Goal: Navigation & Orientation: Find specific page/section

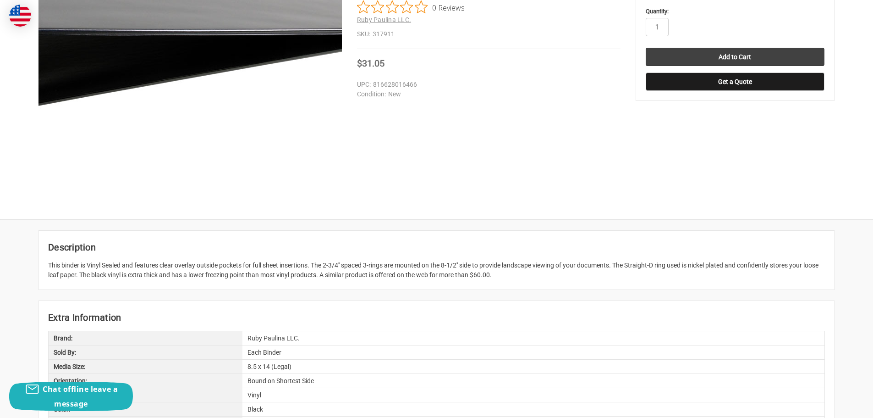
scroll to position [138, 0]
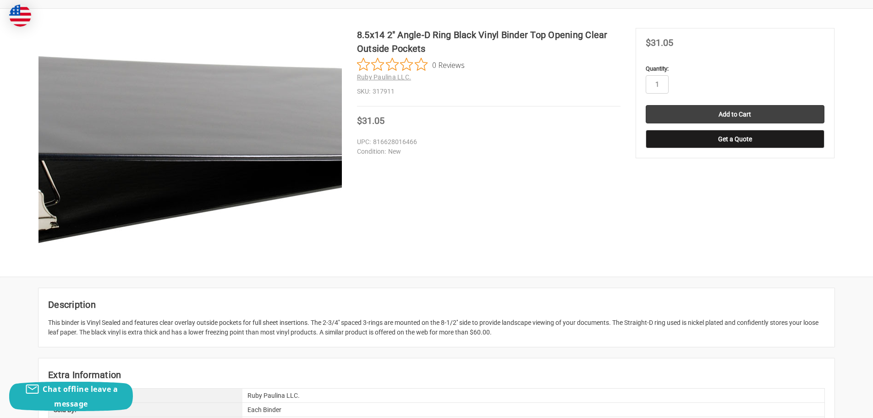
click at [176, 138] on img at bounding box center [203, 150] width 587 height 587
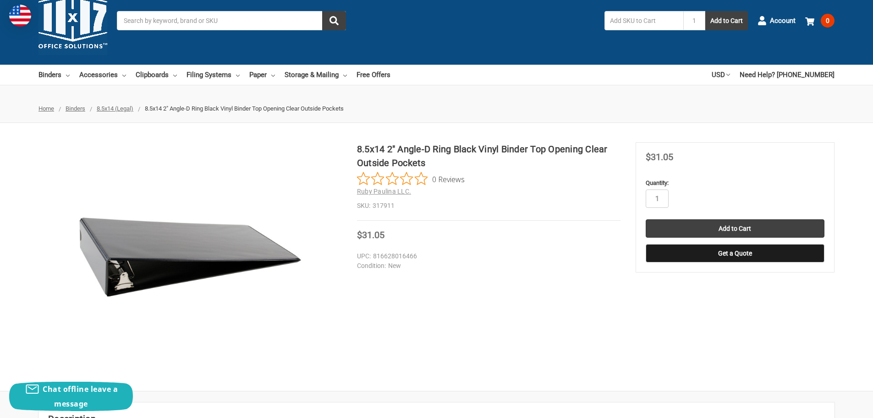
scroll to position [0, 0]
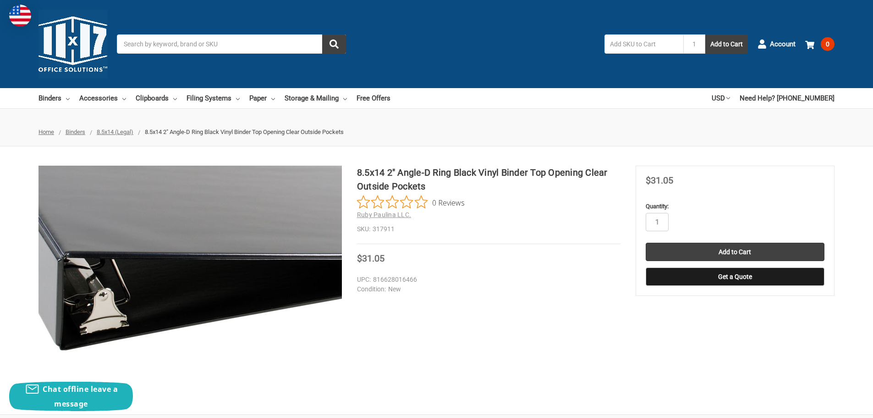
click at [101, 300] on img at bounding box center [273, 249] width 587 height 587
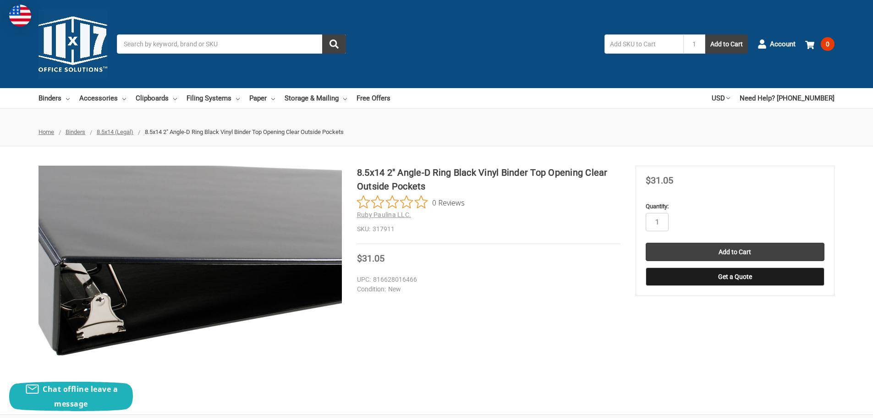
click at [105, 296] on img at bounding box center [270, 254] width 587 height 587
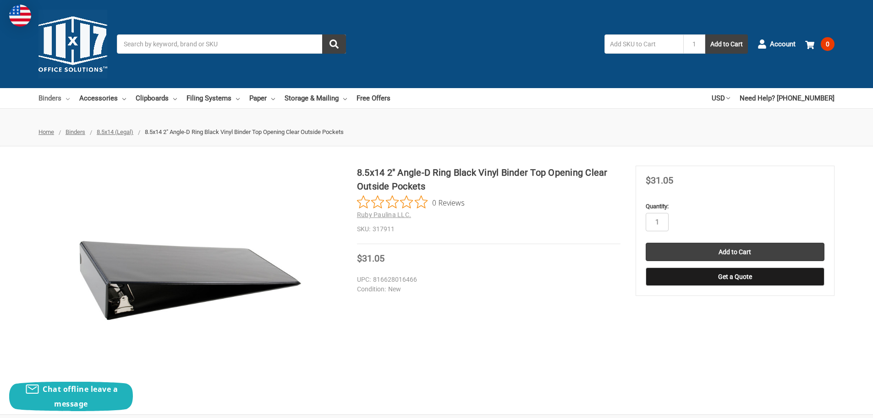
click at [54, 99] on link "Binders" at bounding box center [54, 98] width 31 height 20
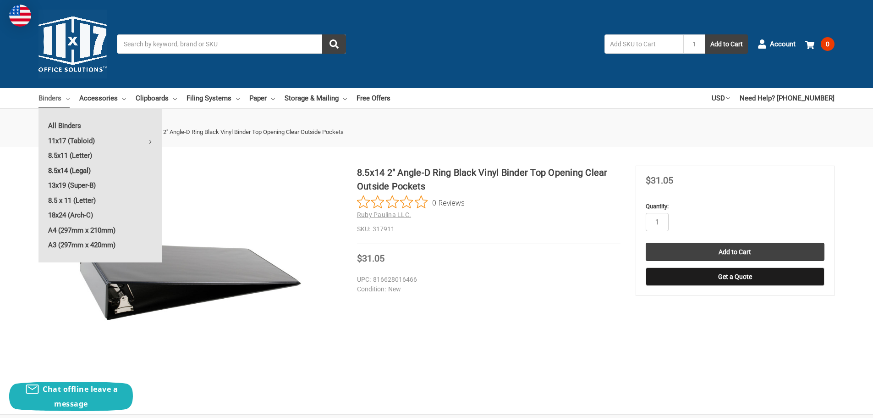
click at [85, 169] on link "8.5x14 (Legal)" at bounding box center [100, 170] width 123 height 15
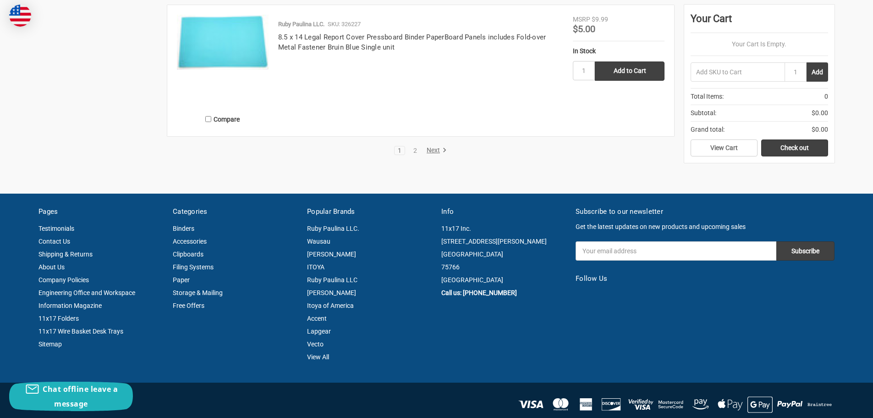
scroll to position [1823, 0]
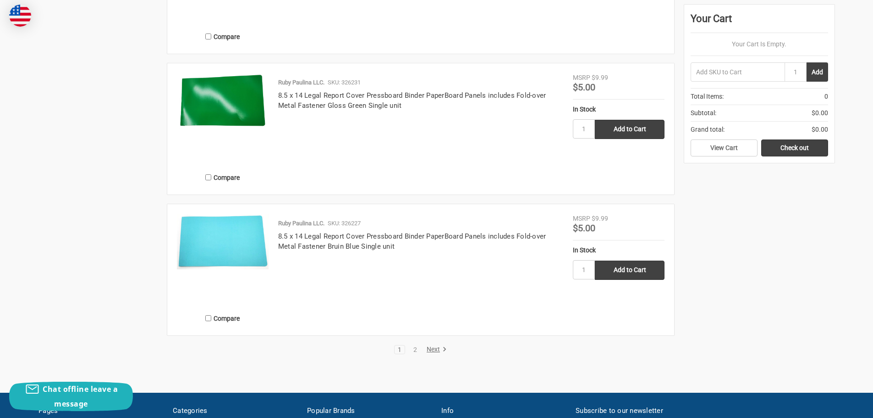
click at [435, 348] on link "Next" at bounding box center [435, 349] width 23 height 8
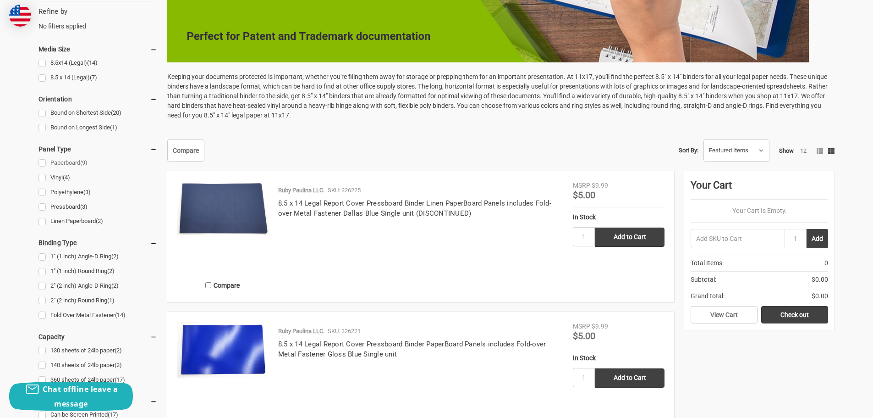
scroll to position [321, 0]
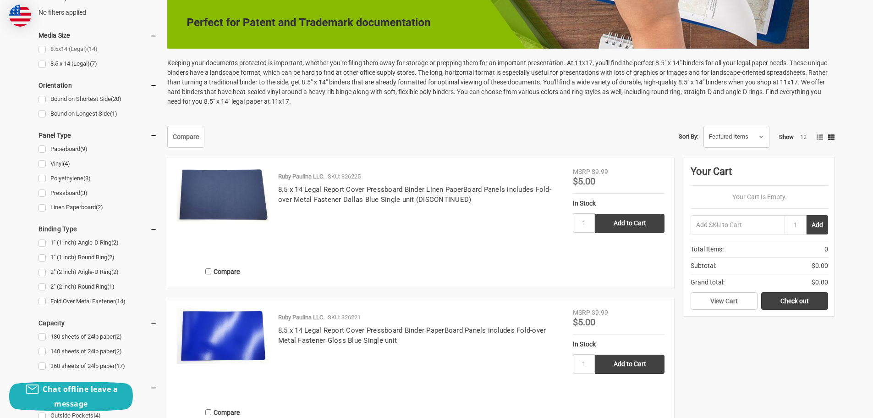
click at [41, 51] on link "8.5x14 (Legal) (14)" at bounding box center [98, 49] width 119 height 12
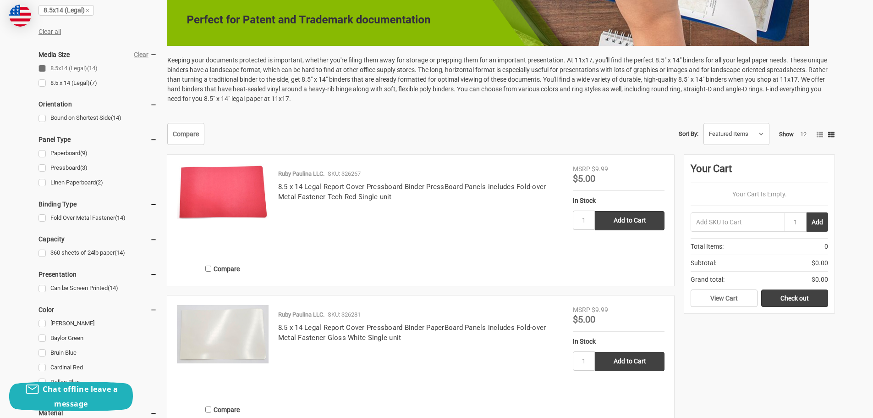
scroll to position [367, 0]
